Goal: Task Accomplishment & Management: Use online tool/utility

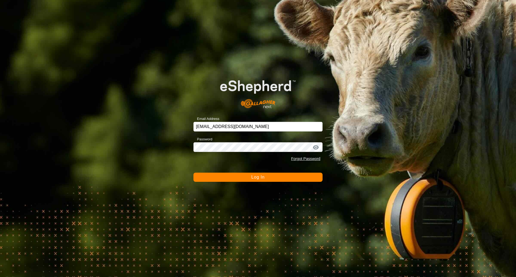
click at [208, 171] on form "Email Address [EMAIL_ADDRESS][DOMAIN_NAME] Password Forgot Password Log In" at bounding box center [257, 125] width 129 height 112
click at [208, 174] on button "Log In" at bounding box center [257, 177] width 129 height 9
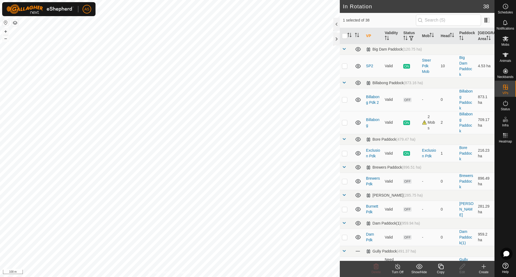
checkbox input "true"
checkbox input "false"
checkbox input "true"
click at [461, 269] on icon at bounding box center [462, 266] width 7 height 6
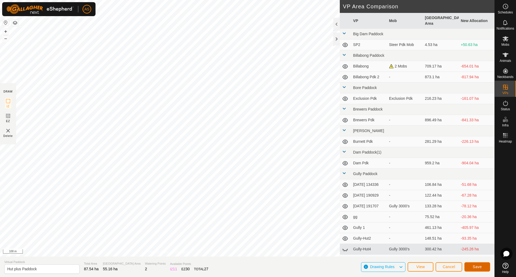
click at [476, 265] on span "Save" at bounding box center [476, 267] width 9 height 4
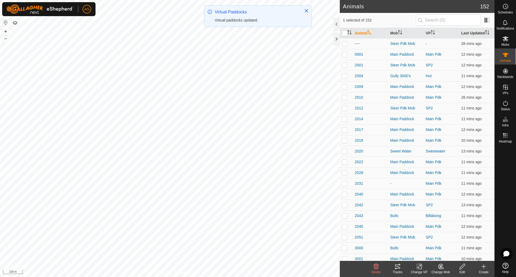
click at [397, 265] on icon at bounding box center [397, 266] width 5 height 4
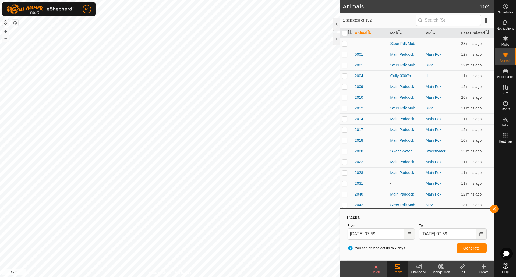
click at [422, 267] on icon at bounding box center [419, 266] width 7 height 6
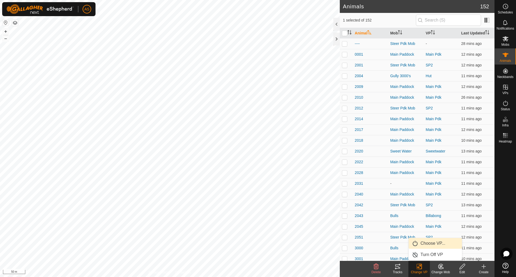
click at [424, 241] on link "Choose VP..." at bounding box center [434, 243] width 53 height 11
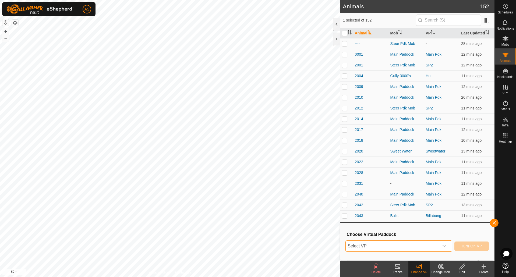
click at [405, 245] on span "Select VP" at bounding box center [391, 246] width 93 height 11
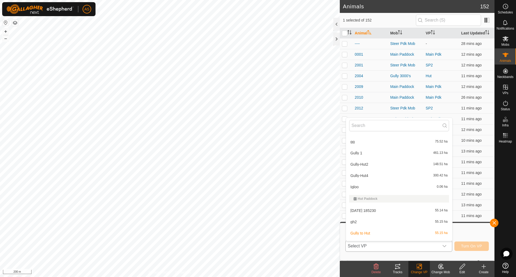
scroll to position [242, 0]
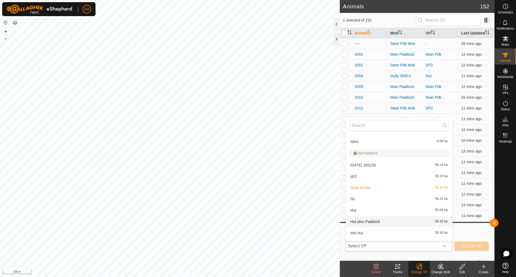
click at [357, 222] on li "Hut plus Paddock 55.16 ha" at bounding box center [399, 221] width 106 height 11
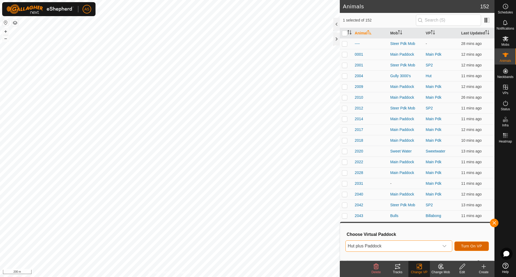
click at [466, 248] on button "Turn On VP" at bounding box center [471, 245] width 34 height 9
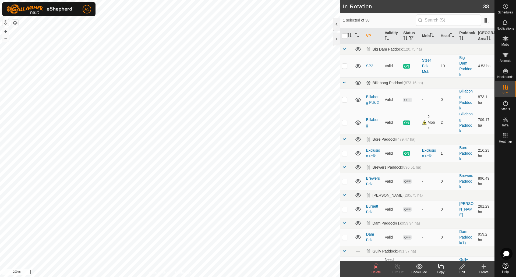
click at [459, 268] on icon at bounding box center [461, 266] width 5 height 5
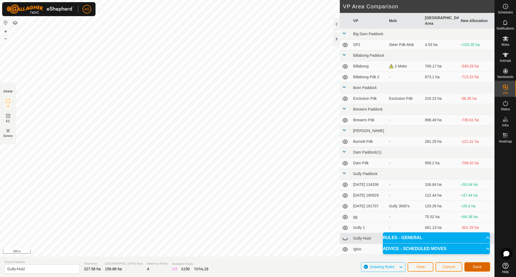
click at [477, 268] on span "Save" at bounding box center [476, 267] width 9 height 4
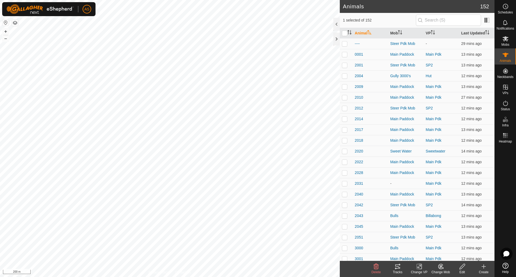
click at [420, 269] on icon at bounding box center [419, 266] width 7 height 6
click at [428, 244] on link "Choose VP..." at bounding box center [434, 243] width 53 height 11
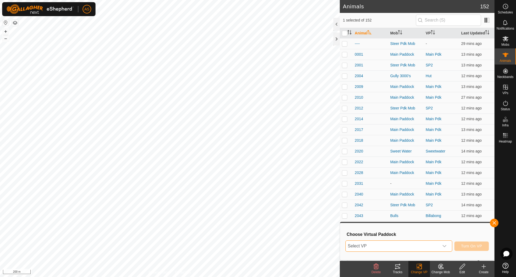
click at [391, 245] on span "Select VP" at bounding box center [391, 246] width 93 height 11
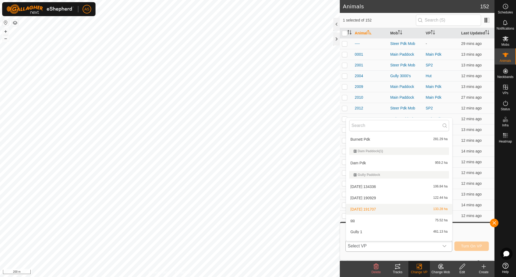
scroll to position [134, 0]
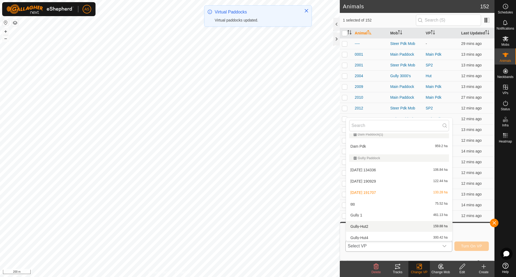
click at [358, 225] on li "Gully-Hut2 159.88 ha" at bounding box center [399, 226] width 106 height 11
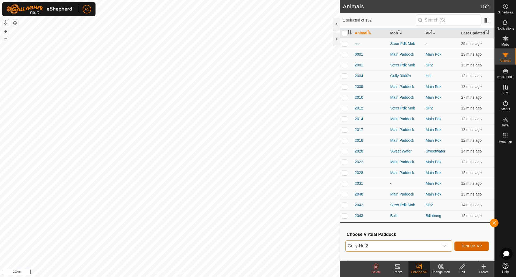
click at [476, 247] on span "Turn On VP" at bounding box center [471, 246] width 21 height 4
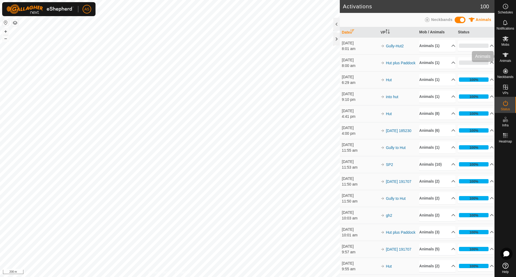
click at [509, 56] on es-animals-svg-icon at bounding box center [505, 55] width 10 height 9
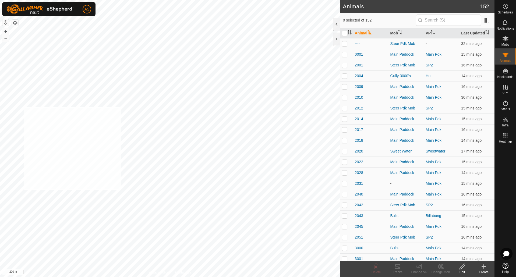
checkbox input "true"
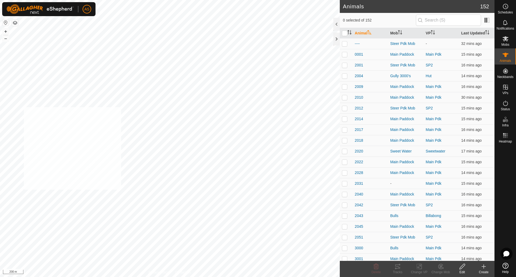
checkbox input "true"
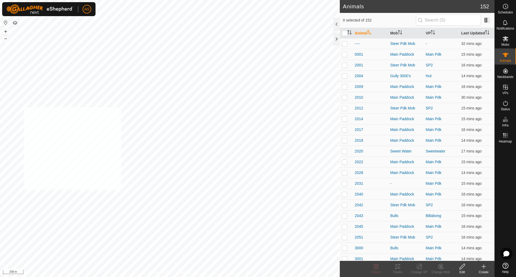
checkbox input "true"
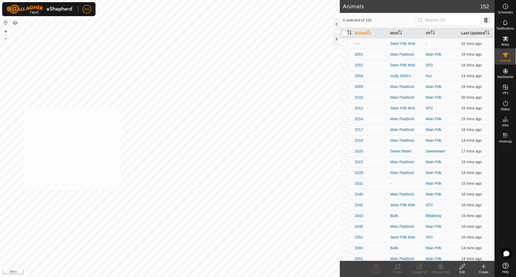
checkbox input "true"
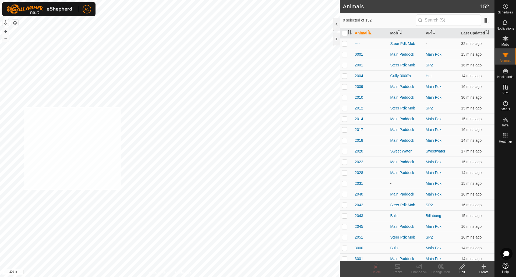
checkbox input "true"
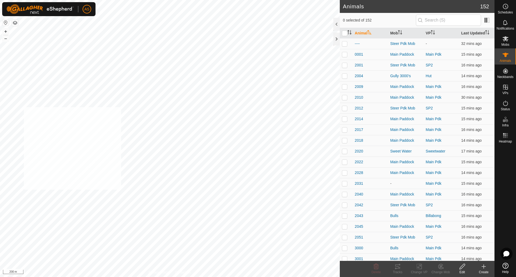
checkbox input "true"
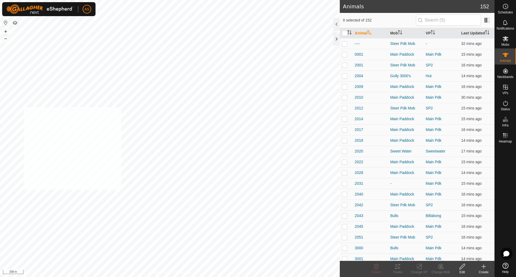
checkbox input "true"
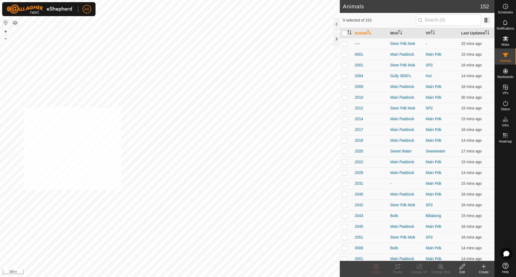
checkbox input "true"
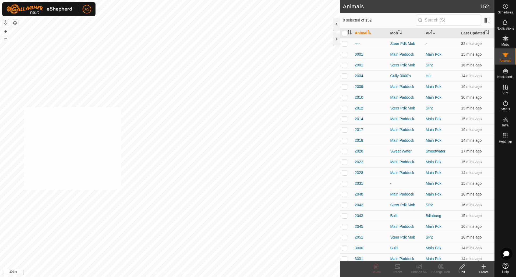
checkbox input "true"
checkbox input "false"
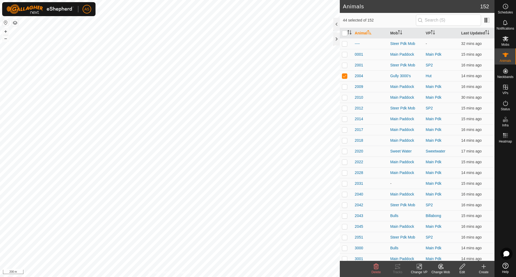
checkbox input "false"
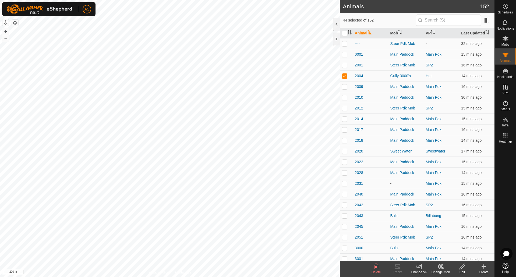
checkbox input "false"
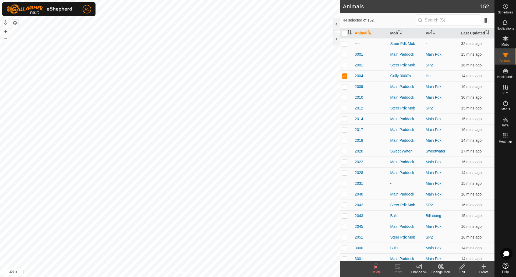
checkbox input "false"
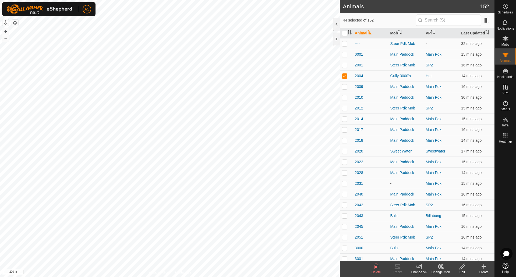
checkbox input "false"
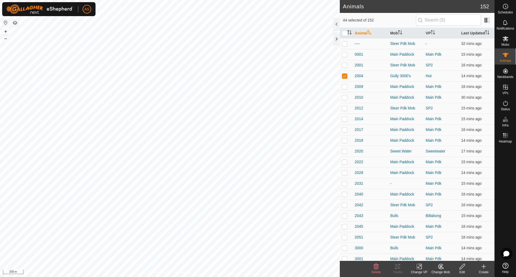
checkbox input "false"
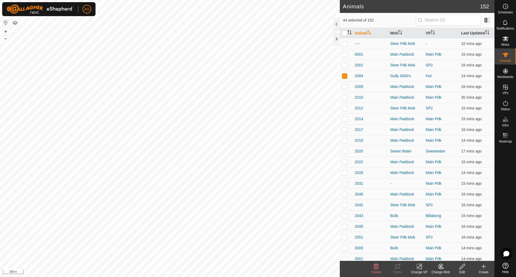
checkbox input "false"
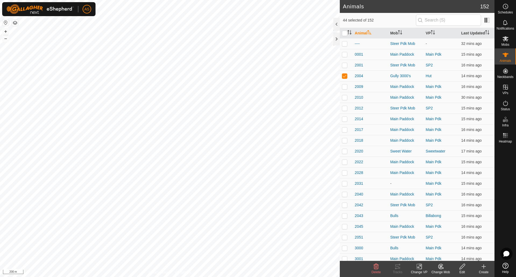
checkbox input "false"
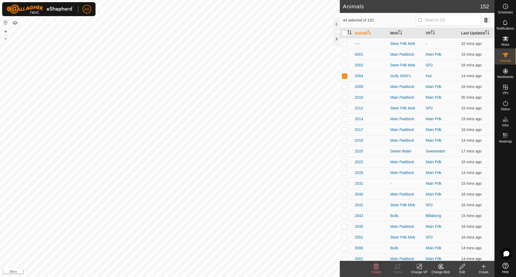
checkbox input "false"
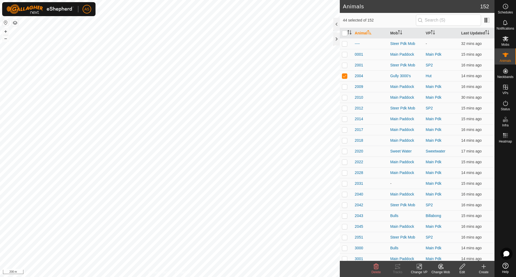
checkbox input "false"
checkbox input "true"
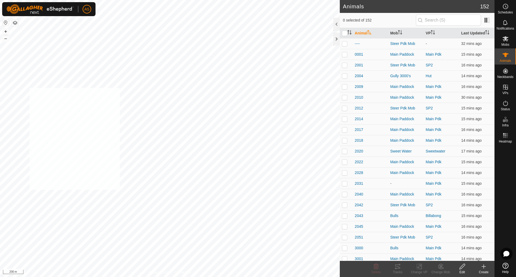
checkbox input "true"
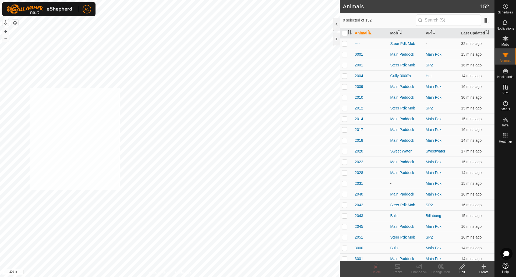
checkbox input "true"
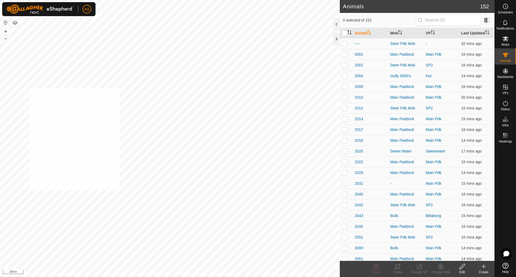
checkbox input "true"
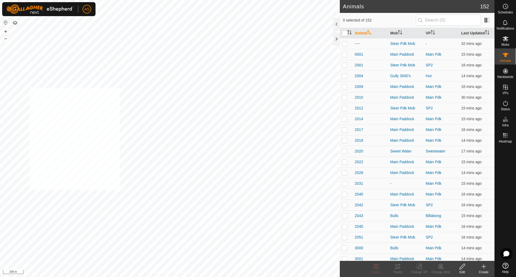
checkbox input "true"
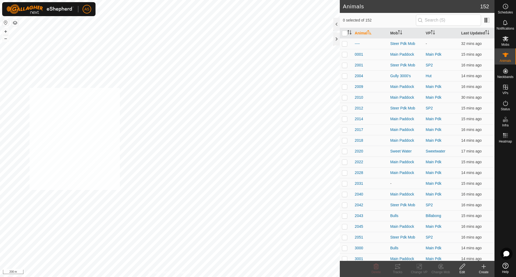
checkbox input "true"
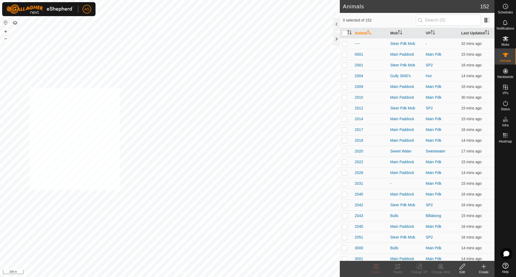
checkbox input "true"
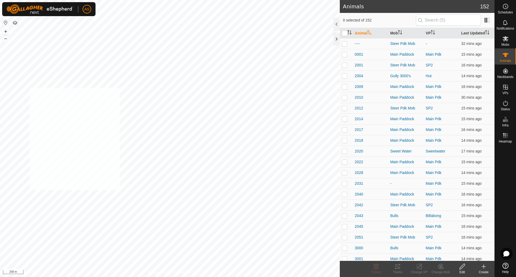
checkbox input "true"
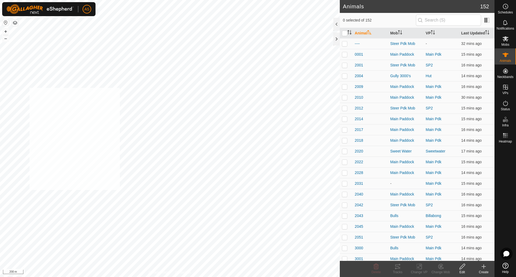
checkbox input "true"
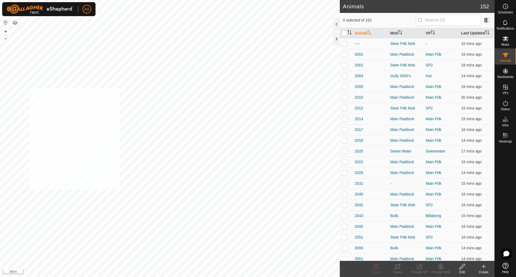
checkbox input "true"
checkbox input "false"
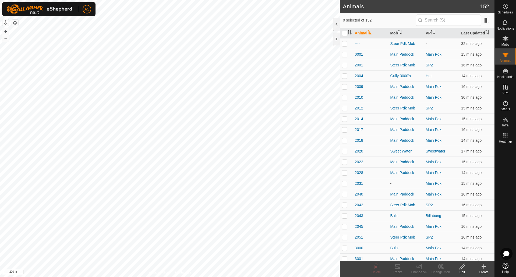
checkbox input "false"
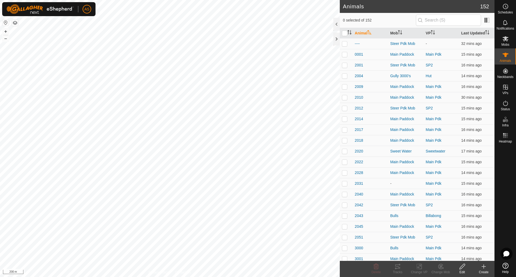
checkbox input "false"
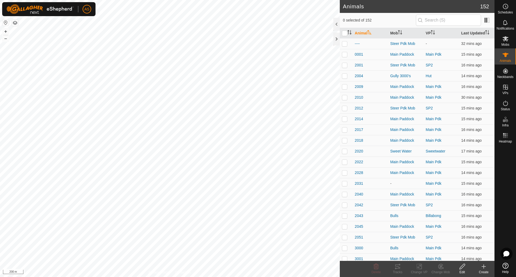
checkbox input "false"
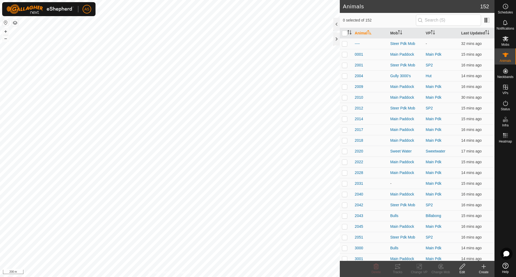
checkbox input "false"
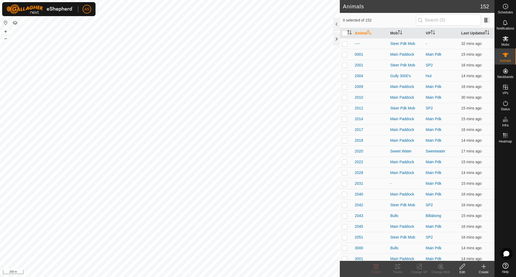
checkbox input "false"
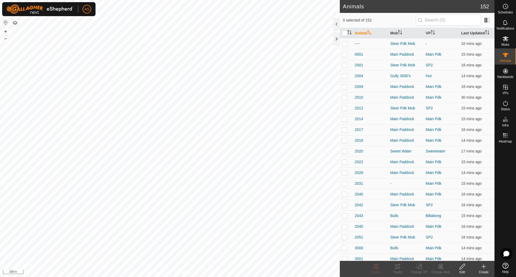
checkbox input "false"
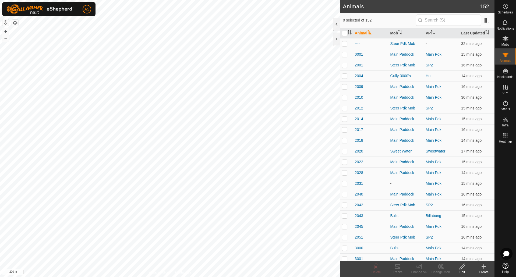
checkbox input "false"
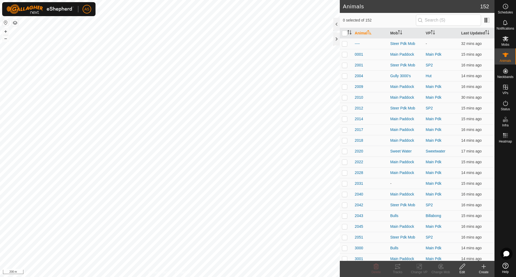
checkbox input "false"
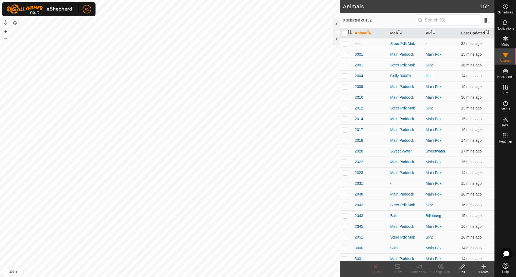
checkbox input "false"
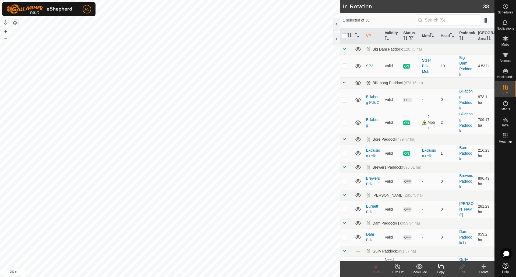
checkbox input "true"
checkbox input "false"
checkbox input "true"
click at [461, 268] on icon at bounding box center [461, 266] width 5 height 5
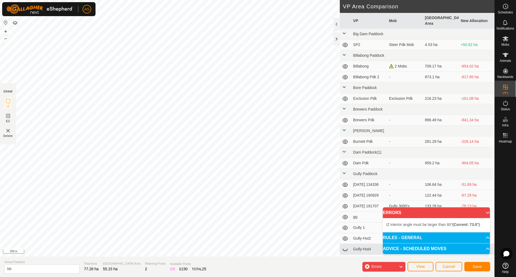
click at [151, 113] on div "IZ interior angle must be larger than 80° (Current: 73.0°) . + – ⇧ i 200 m" at bounding box center [170, 128] width 340 height 256
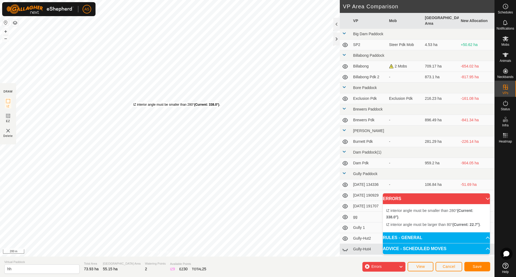
click at [133, 102] on div "IZ interior angle must be smaller than 280° (Current: 338.0°) ." at bounding box center [176, 104] width 87 height 5
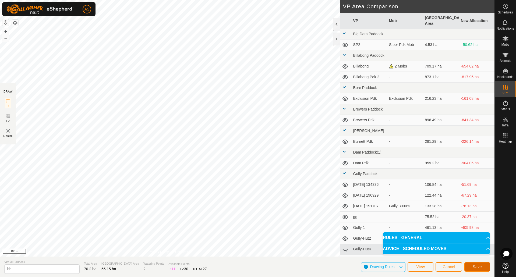
click at [477, 267] on span "Save" at bounding box center [476, 267] width 9 height 4
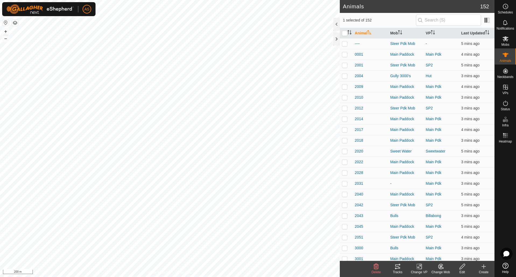
click at [393, 271] on div "Tracks" at bounding box center [398, 272] width 22 height 5
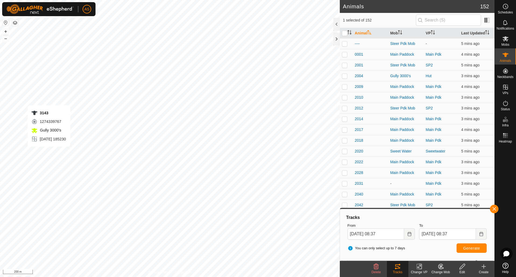
checkbox input "false"
checkbox input "true"
click at [399, 269] on icon at bounding box center [397, 266] width 5 height 4
click at [474, 251] on button "Generate" at bounding box center [471, 247] width 30 height 9
checkbox input "true"
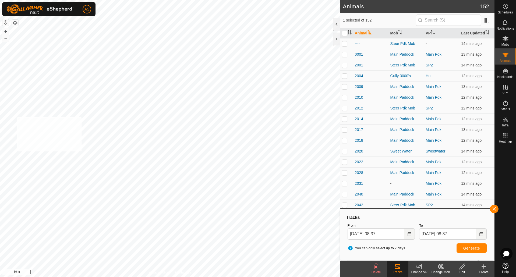
checkbox input "true"
click at [470, 250] on span "Generate" at bounding box center [471, 248] width 17 height 4
